Goal: Transaction & Acquisition: Purchase product/service

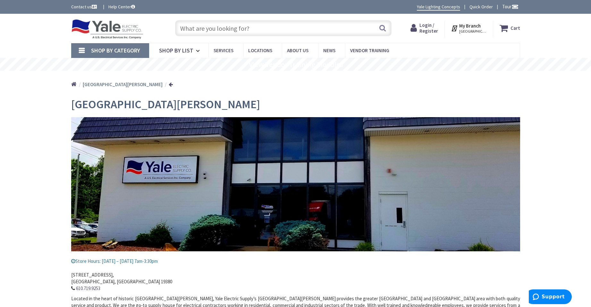
click at [216, 31] on input "text" at bounding box center [283, 28] width 216 height 16
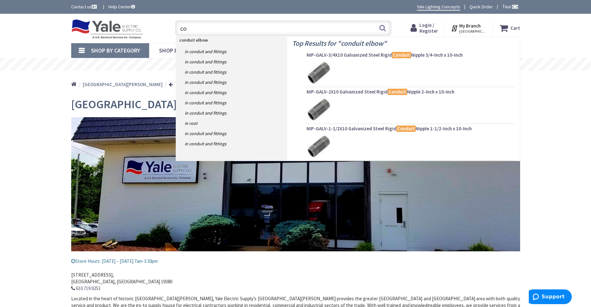
type input "c"
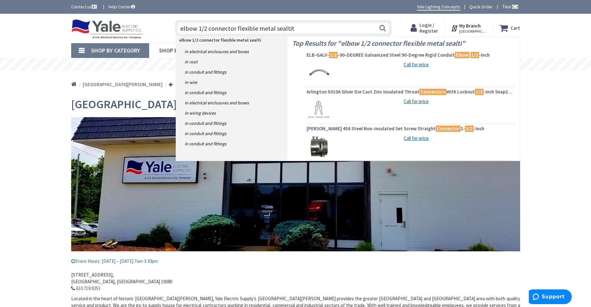
type input "elbow 1/2 connector flexible metal sealtite"
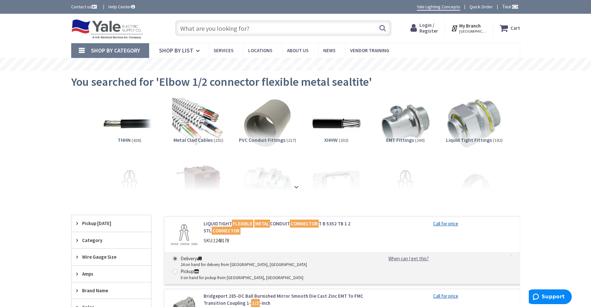
click at [475, 127] on img at bounding box center [474, 124] width 58 height 58
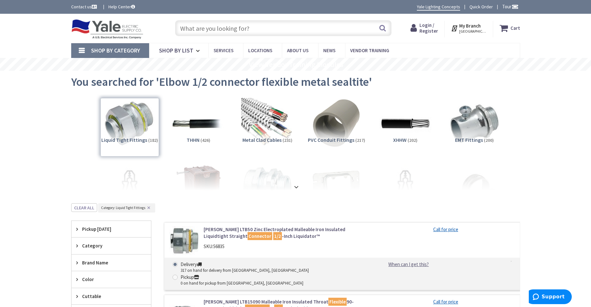
click at [134, 126] on div "Liquid Tight Fittings (182)" at bounding box center [129, 127] width 59 height 59
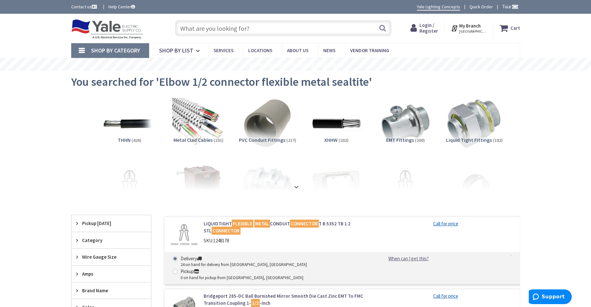
click at [466, 122] on img at bounding box center [474, 124] width 58 height 58
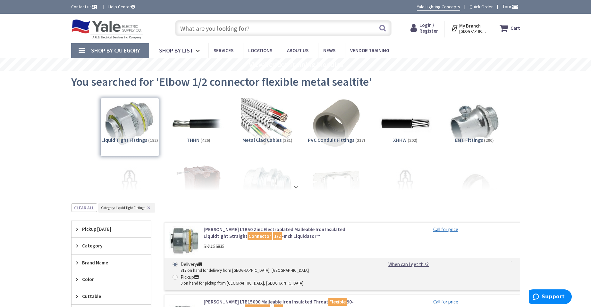
scroll to position [204, 0]
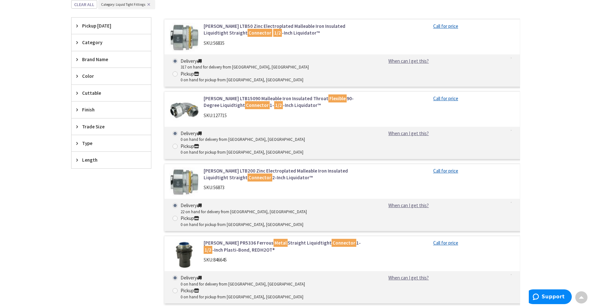
click at [76, 44] on icon at bounding box center [78, 42] width 5 height 5
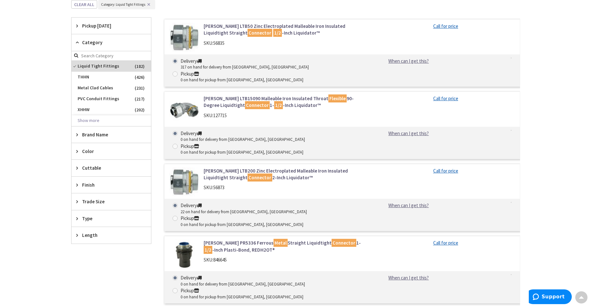
click at [76, 44] on icon at bounding box center [78, 42] width 5 height 5
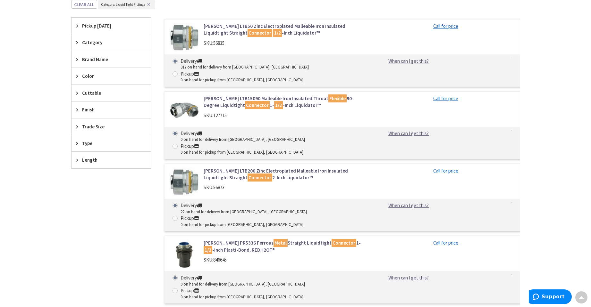
click at [77, 142] on icon at bounding box center [78, 143] width 5 height 5
click at [77, 143] on icon at bounding box center [78, 143] width 5 height 5
click at [78, 161] on icon at bounding box center [78, 160] width 5 height 5
click at [75, 127] on div "Trade Size" at bounding box center [111, 127] width 80 height 16
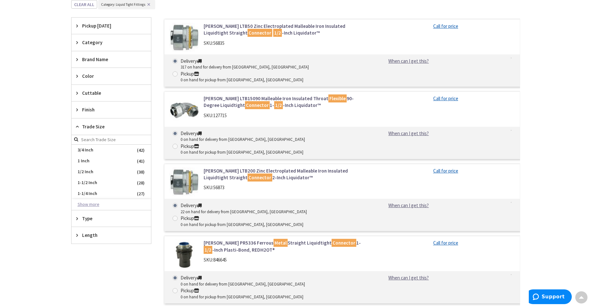
click at [89, 204] on button "Show more" at bounding box center [111, 204] width 80 height 11
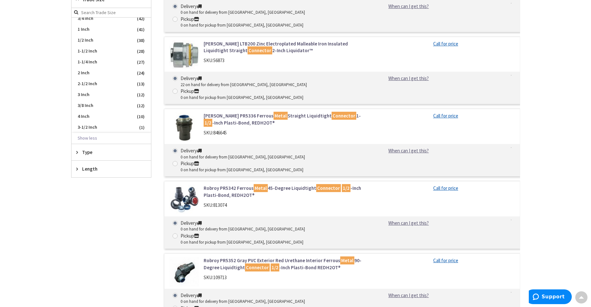
scroll to position [332, 0]
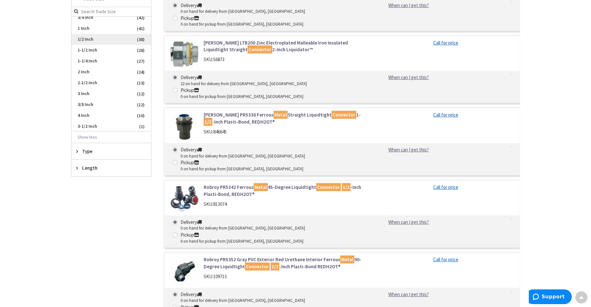
click at [112, 39] on span "1/2 Inch" at bounding box center [111, 39] width 80 height 11
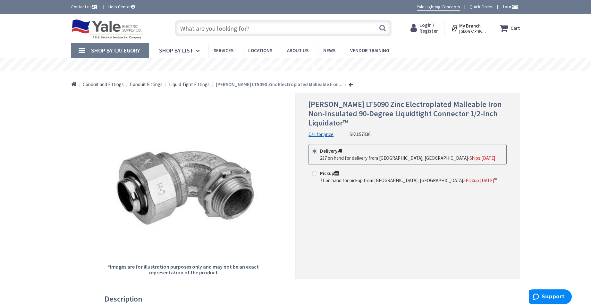
click at [315, 175] on span at bounding box center [314, 173] width 5 height 5
click at [315, 175] on input "Pickup 71 on hand for pickup from West Chester, PA. - Pickup Friday, October 10…" at bounding box center [316, 174] width 4 height 4
radio input "true"
click at [360, 203] on div "Crouse-Hinds LT5090 Zinc Electroplated Malleable Iron Non-Insulated 90-Degree L…" at bounding box center [407, 186] width 224 height 186
